Goal: Task Accomplishment & Management: Use online tool/utility

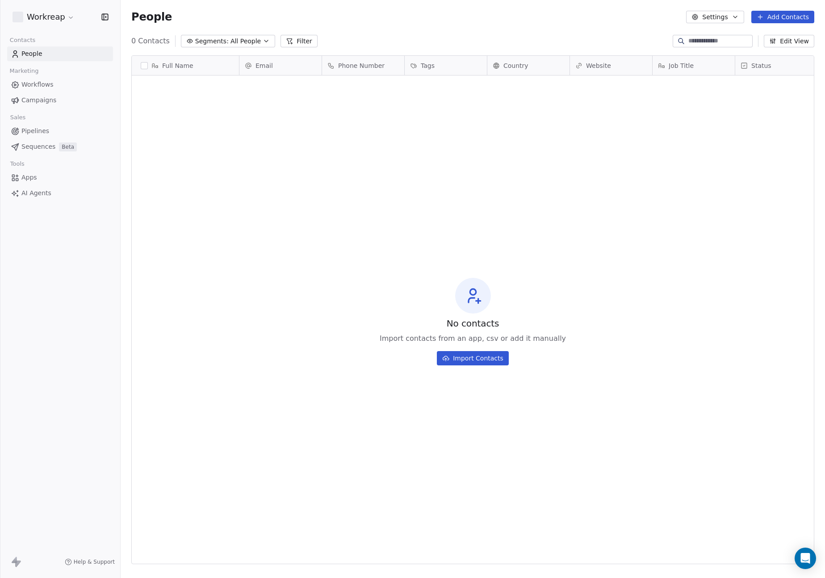
scroll to position [508, 704]
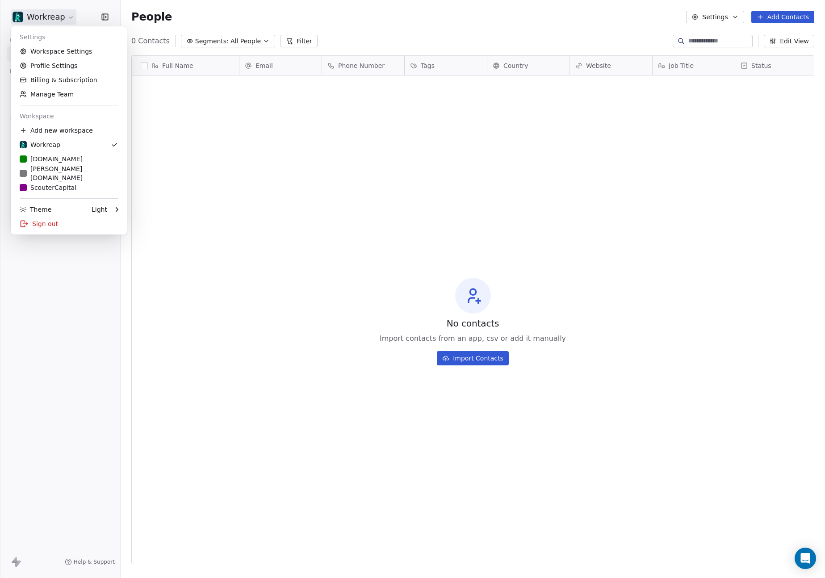
click at [42, 17] on html "**********" at bounding box center [412, 289] width 825 height 578
click at [58, 182] on link "ScouterCapital" at bounding box center [68, 187] width 109 height 14
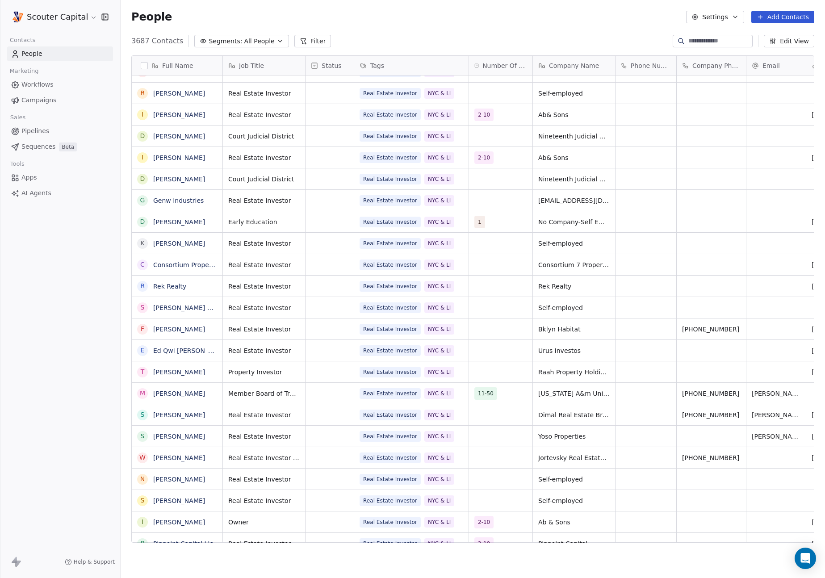
click at [311, 41] on button "Filter" at bounding box center [312, 41] width 37 height 13
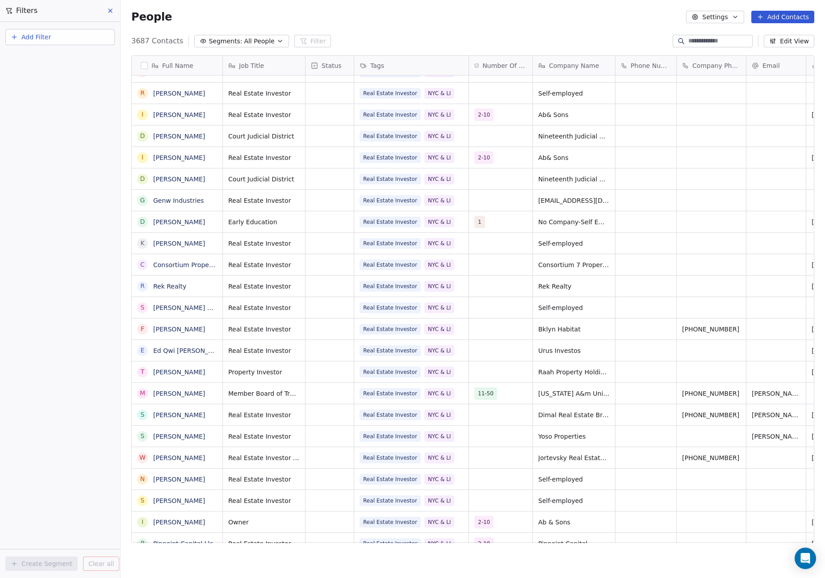
click at [113, 14] on icon at bounding box center [110, 10] width 7 height 7
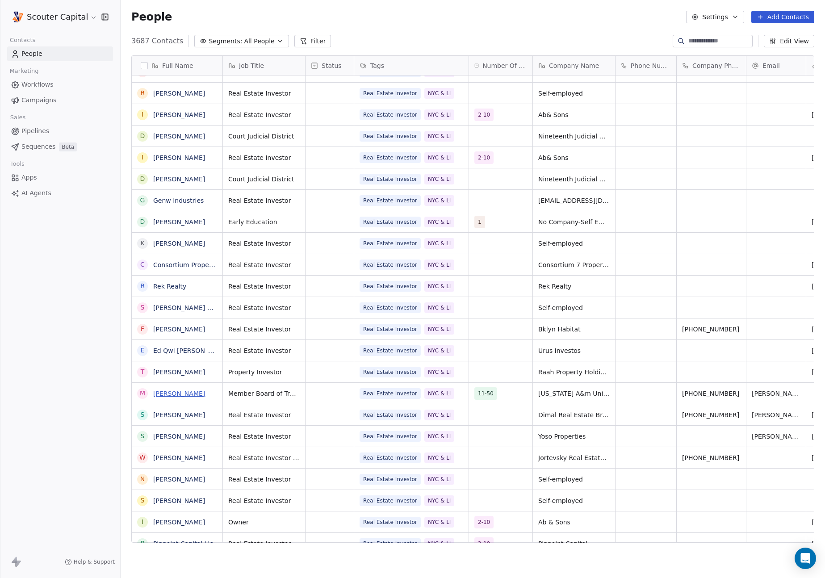
click at [168, 392] on link "[PERSON_NAME]" at bounding box center [179, 393] width 52 height 7
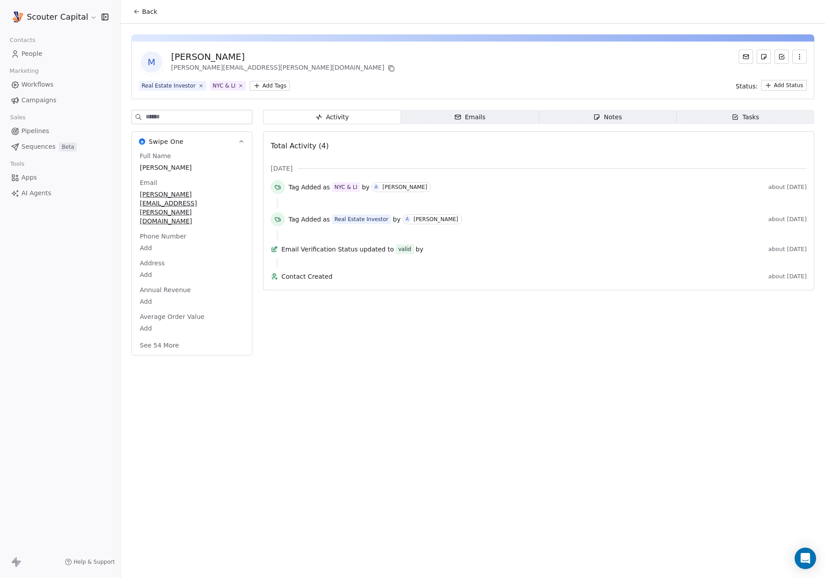
click at [740, 57] on button at bounding box center [746, 57] width 14 height 14
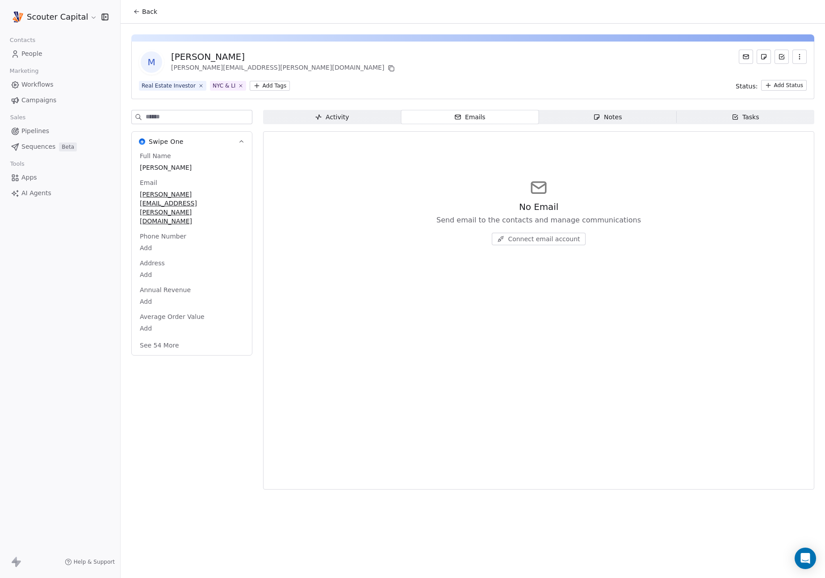
click at [743, 52] on button at bounding box center [746, 57] width 14 height 14
click at [25, 196] on span "AI Agents" at bounding box center [36, 192] width 30 height 9
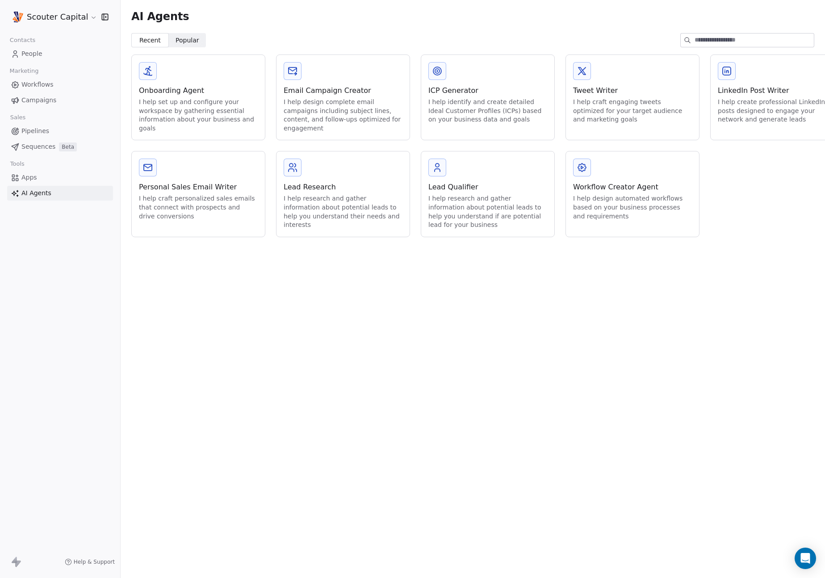
click at [297, 80] on div "Email Campaign Creator I help design complete email campaigns including subject…" at bounding box center [342, 97] width 133 height 85
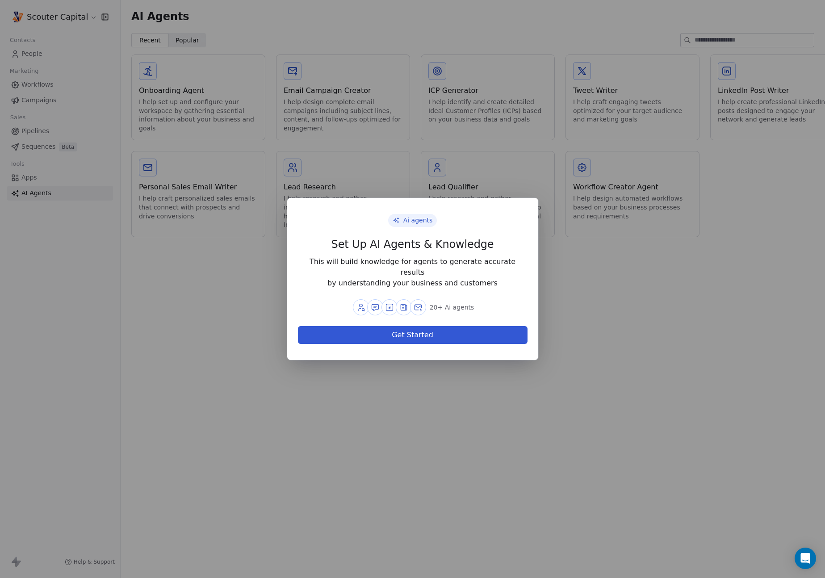
click at [230, 371] on div "Ai agents Set Up AI Agents & Knowledge This will build knowledge for agents to …" at bounding box center [412, 289] width 825 height 578
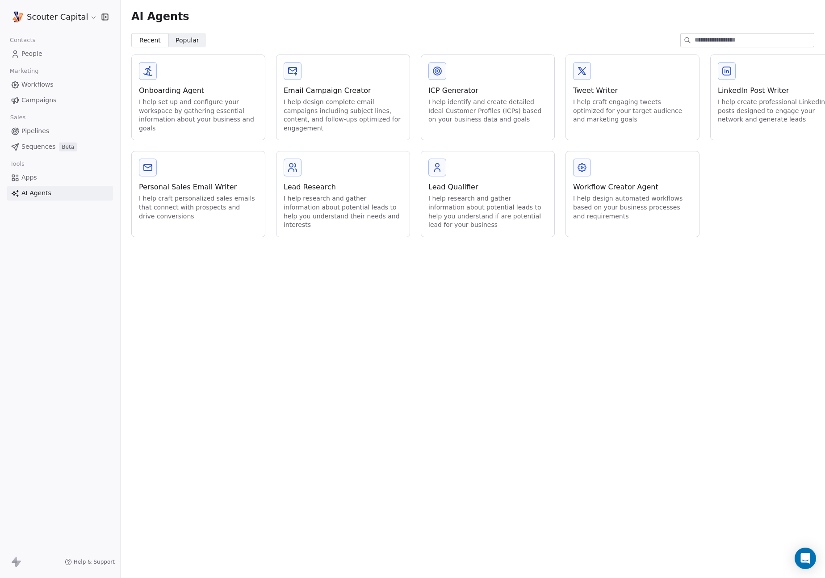
click at [183, 84] on div "Onboarding Agent I help set up and configure your workspace by gathering essent…" at bounding box center [198, 97] width 133 height 85
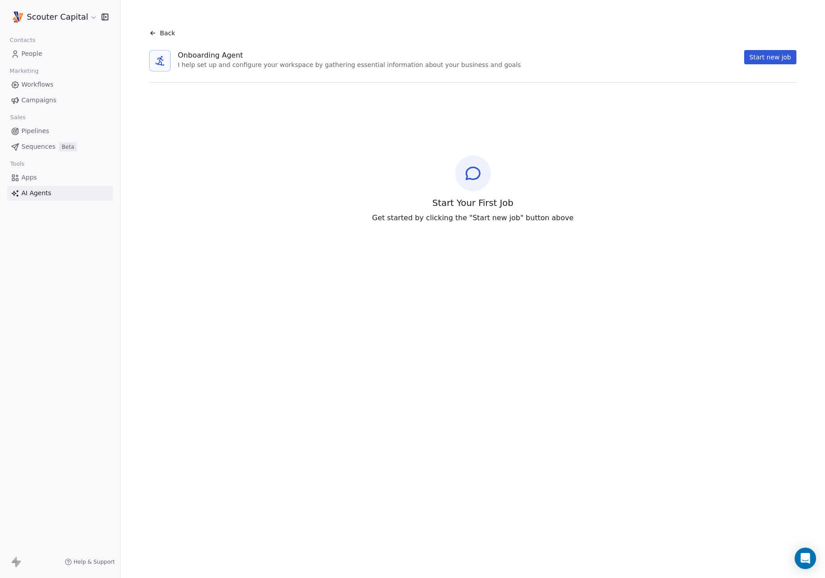
click at [156, 31] on icon at bounding box center [152, 32] width 7 height 7
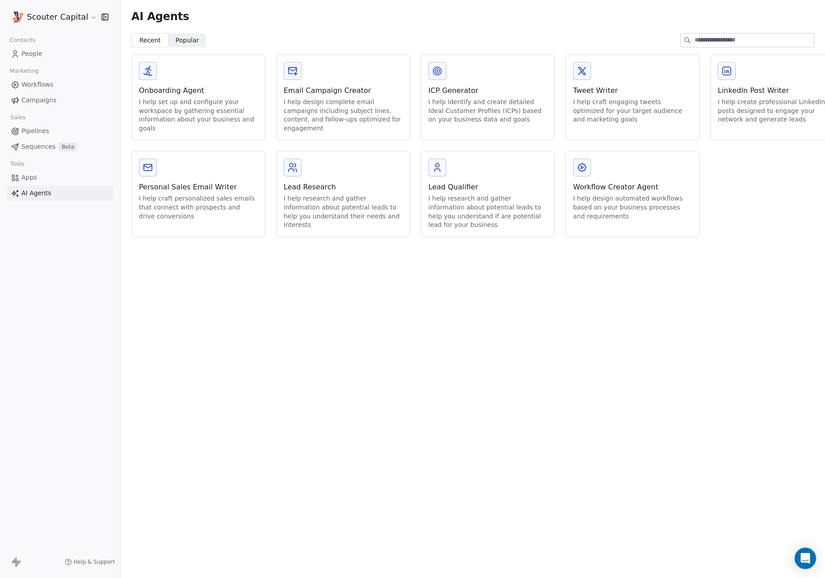
click at [606, 190] on div "Workflow Creator Agent" at bounding box center [632, 187] width 119 height 11
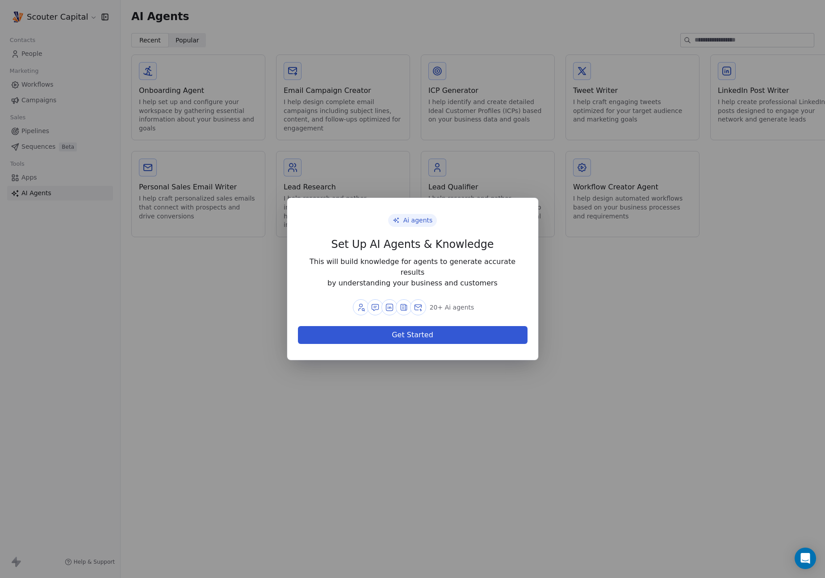
click at [405, 329] on button "Get Started" at bounding box center [413, 335] width 230 height 18
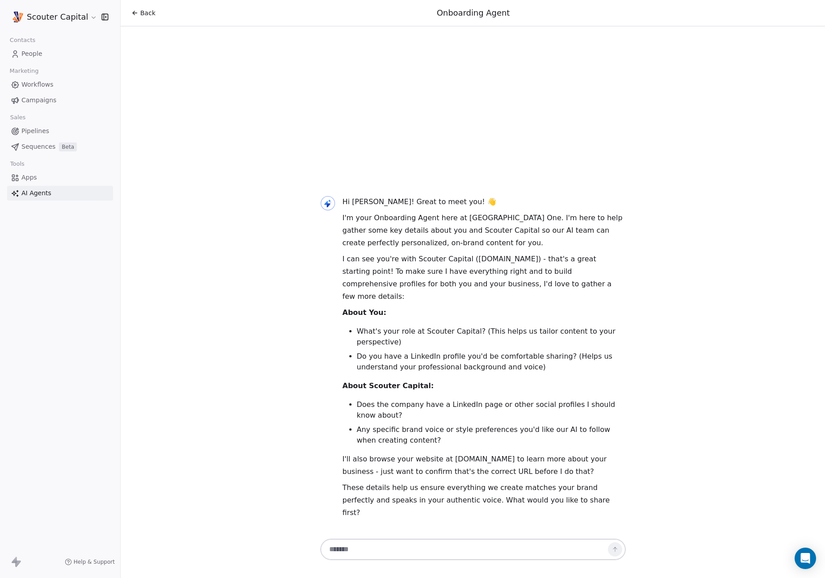
click at [418, 545] on textarea at bounding box center [464, 549] width 280 height 17
type textarea "*"
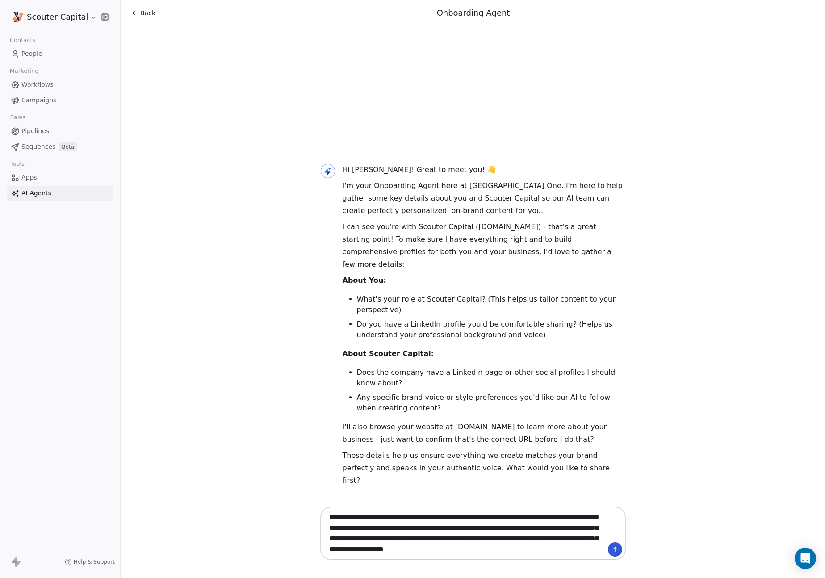
type textarea "**********"
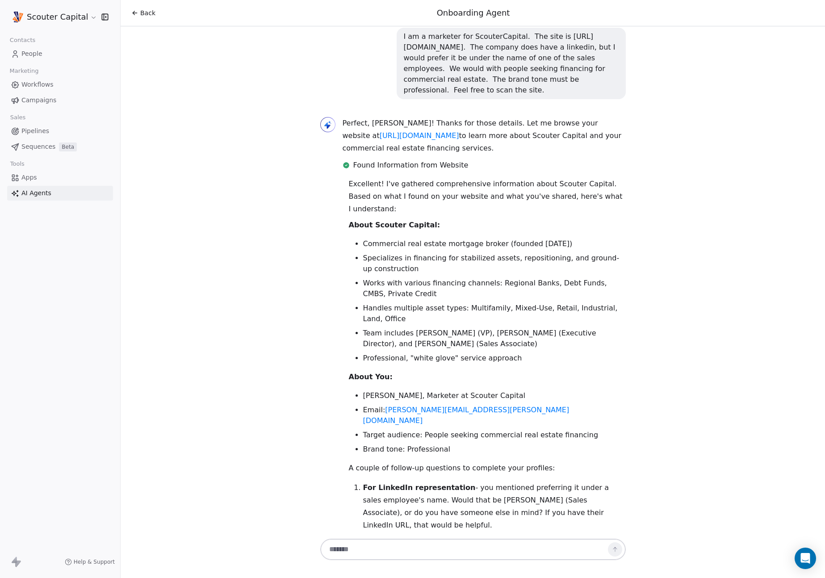
scroll to position [390, 0]
